Goal: Task Accomplishment & Management: Manage account settings

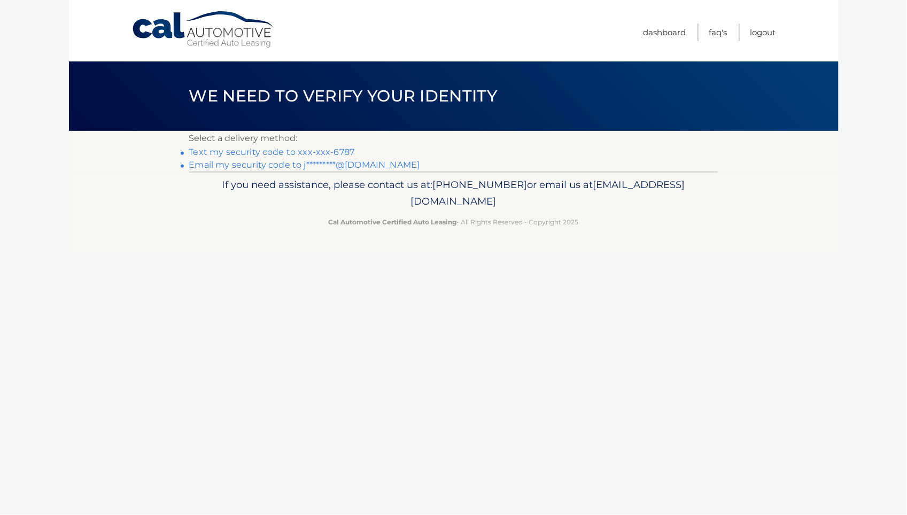
click at [296, 148] on link "Text my security code to xxx-xxx-6787" at bounding box center [272, 152] width 166 height 10
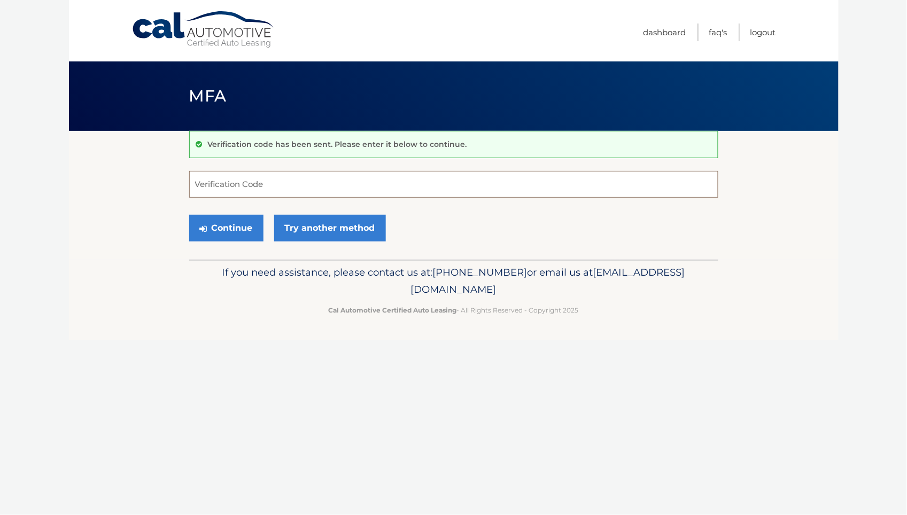
click at [278, 192] on input "Verification Code" at bounding box center [453, 184] width 529 height 27
type input "0500660"
click at [189, 215] on button "Continue" at bounding box center [226, 228] width 74 height 27
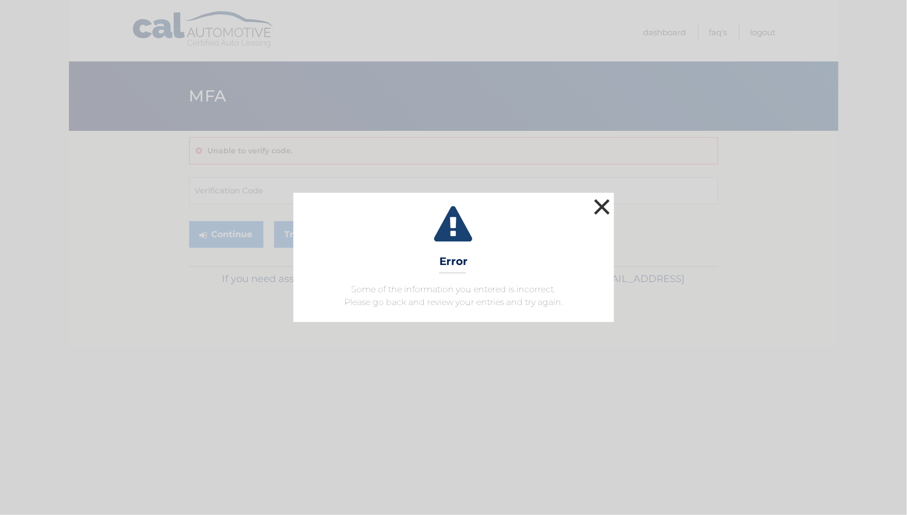
click at [596, 207] on button "×" at bounding box center [602, 206] width 21 height 21
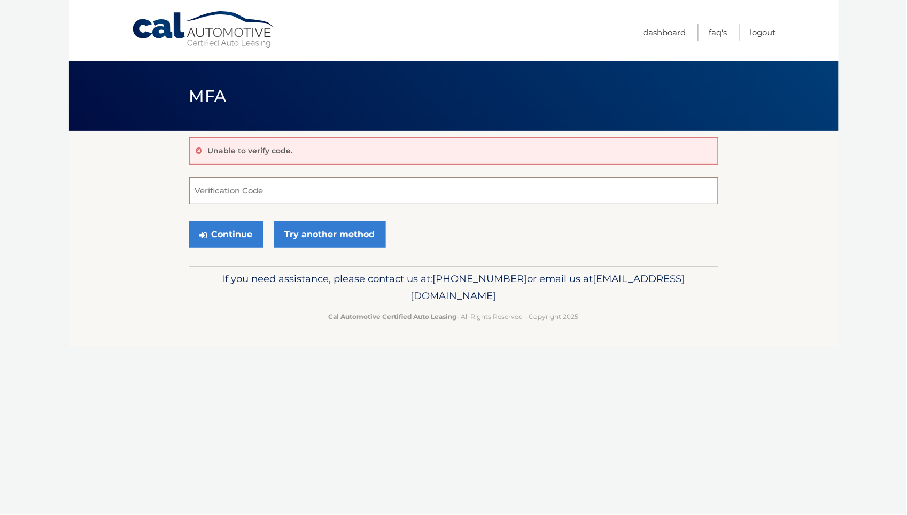
click at [298, 195] on input "Verification Code" at bounding box center [453, 190] width 529 height 27
type input "050660"
click at [236, 236] on button "Continue" at bounding box center [226, 234] width 74 height 27
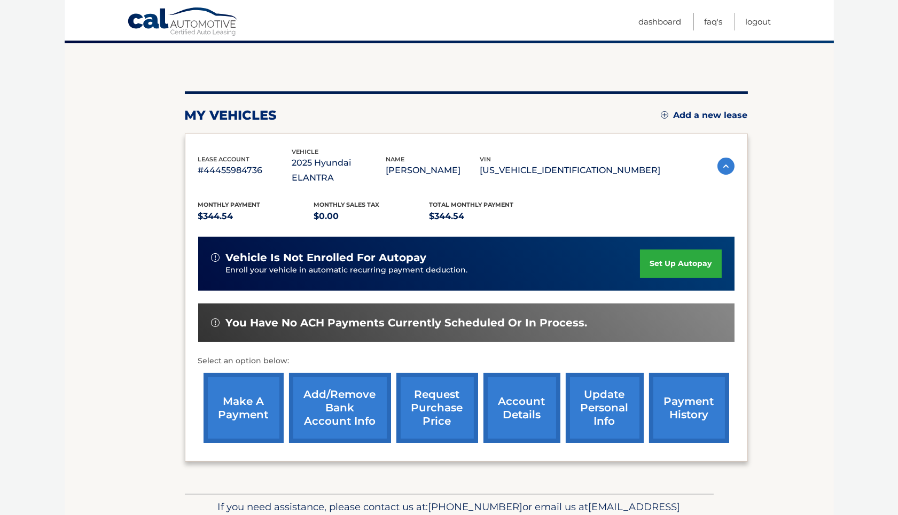
scroll to position [91, 0]
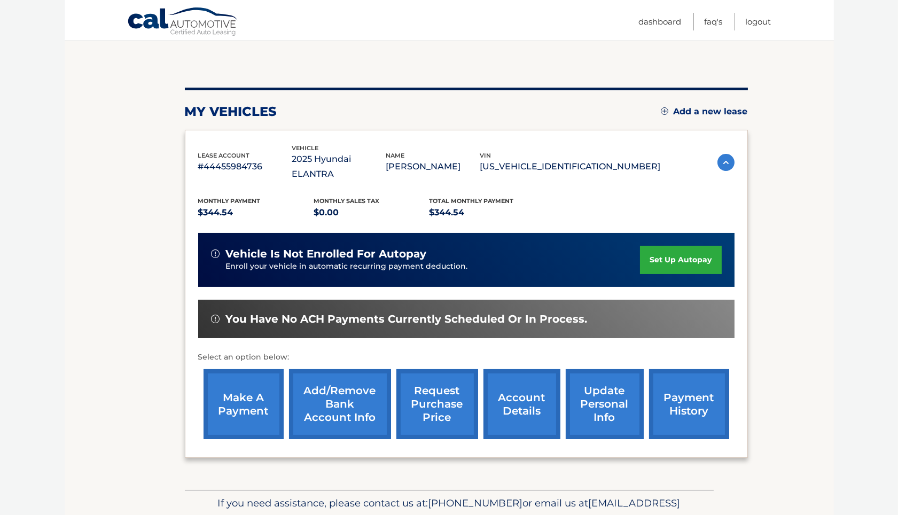
click at [250, 408] on link "make a payment" at bounding box center [244, 404] width 80 height 70
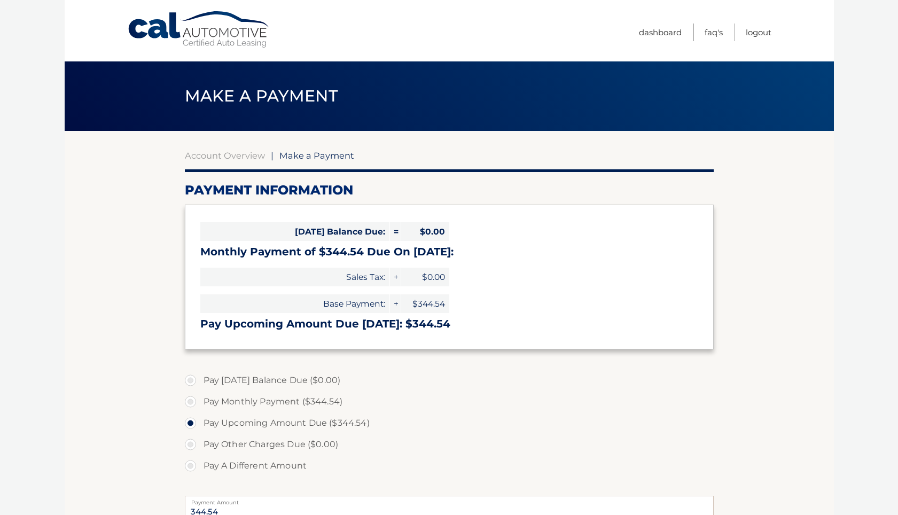
select select "ZDA0NTk5YzMtY2ZmOC00ZWM3LTg4YTUtODY4NWIzMjQyM2Rm"
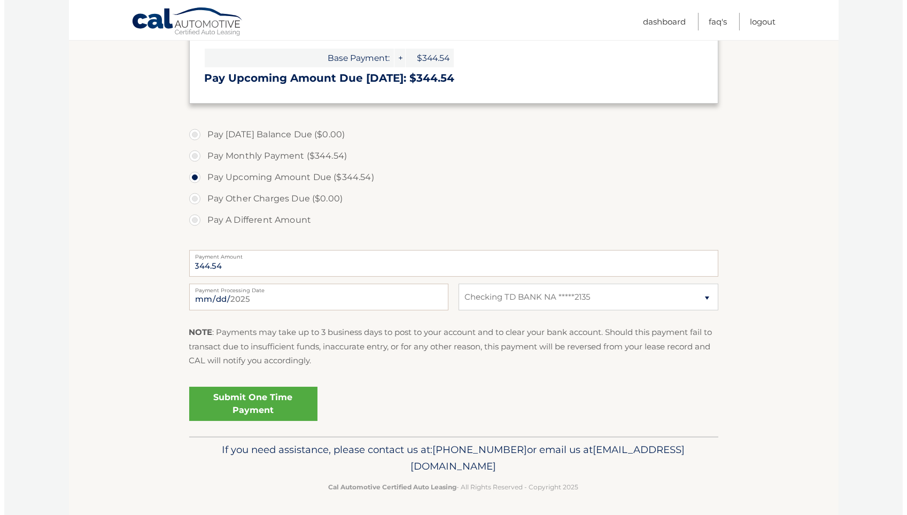
scroll to position [247, 0]
click at [230, 407] on link "Submit One Time Payment" at bounding box center [249, 402] width 128 height 34
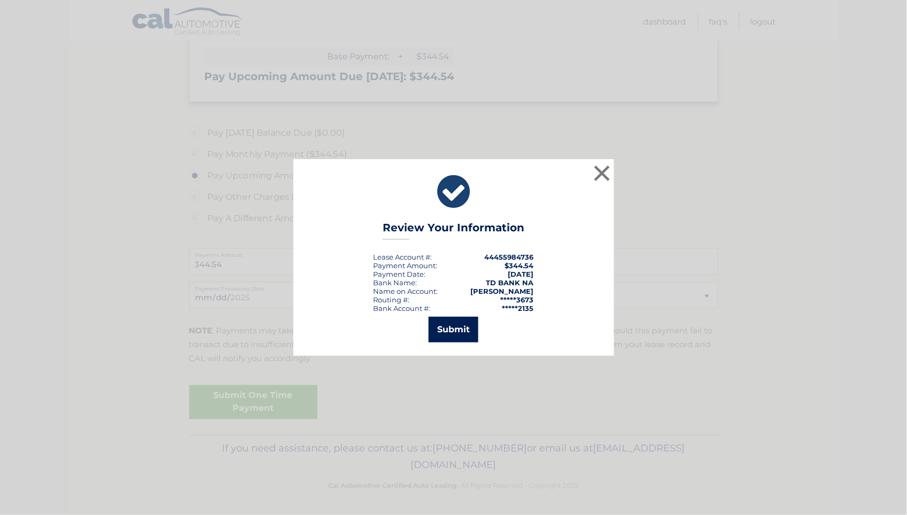
click at [455, 331] on button "Submit" at bounding box center [454, 330] width 50 height 26
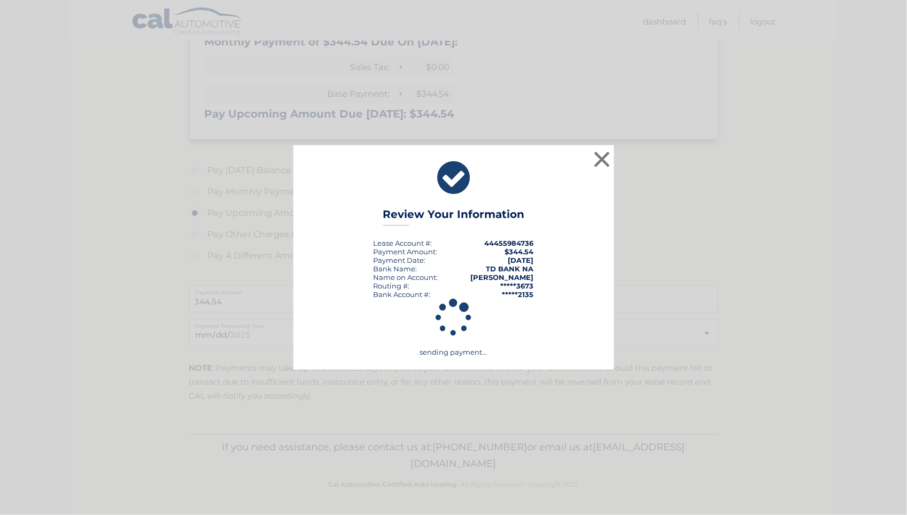
scroll to position [209, 0]
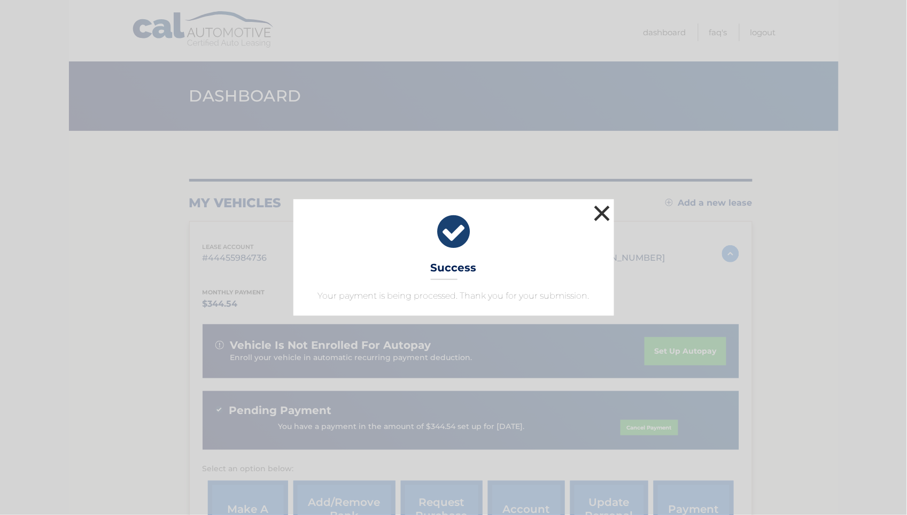
click at [605, 214] on button "×" at bounding box center [602, 213] width 21 height 21
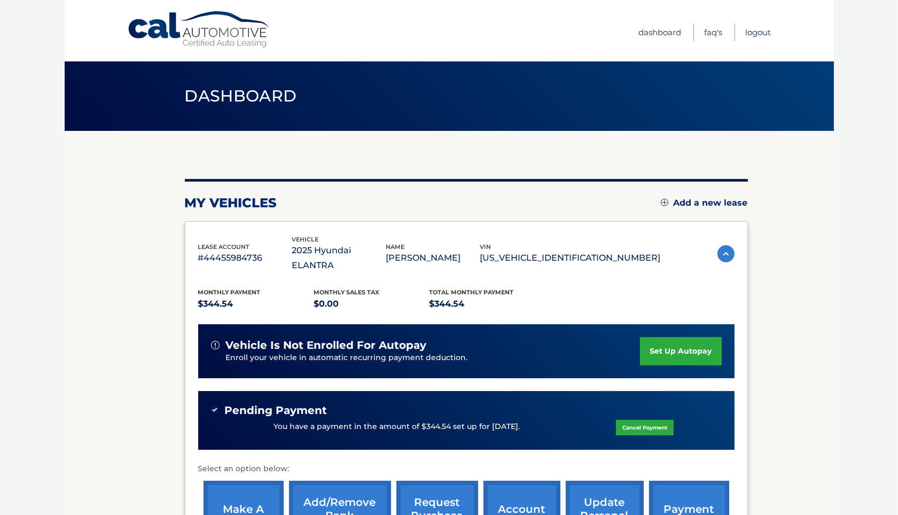
click at [747, 29] on link "Logout" at bounding box center [759, 33] width 26 height 18
